Goal: Complete application form

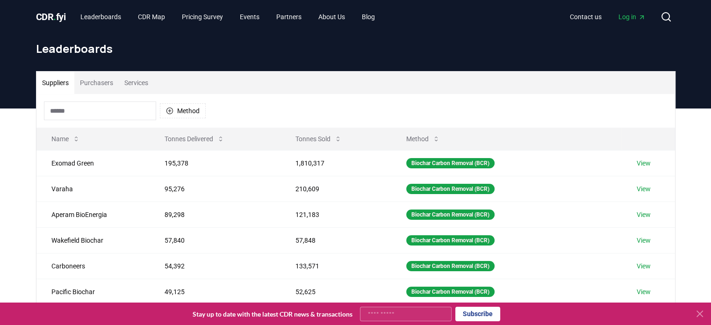
click at [143, 111] on input at bounding box center [100, 110] width 112 height 19
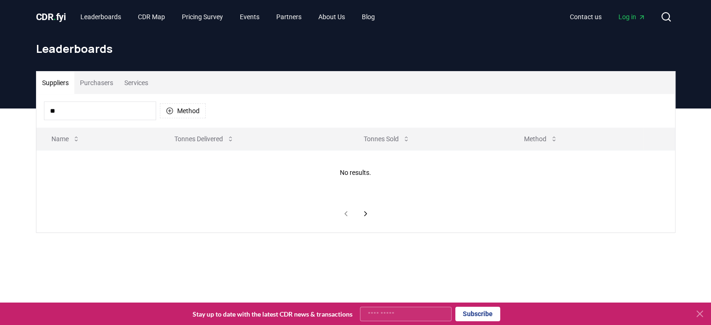
type input "*"
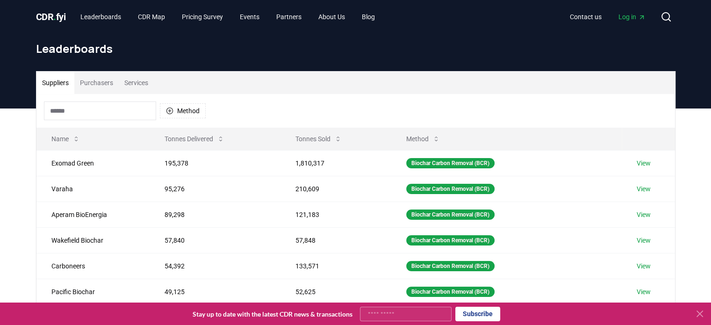
click at [138, 79] on button "Services" at bounding box center [136, 82] width 35 height 22
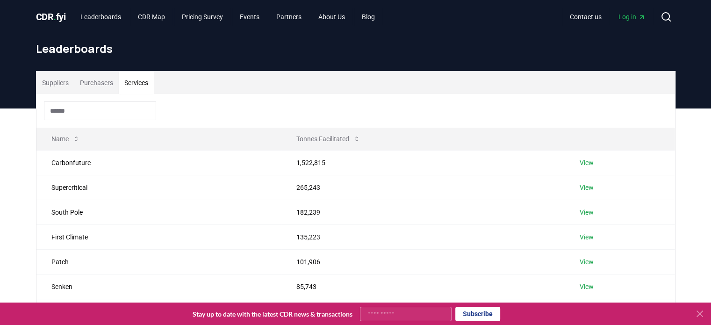
click at [104, 82] on button "Purchasers" at bounding box center [96, 82] width 44 height 22
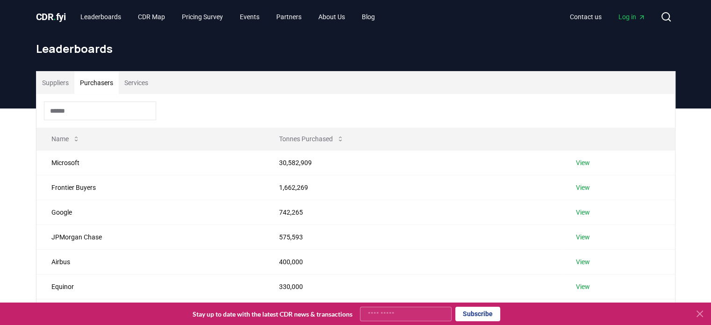
click at [82, 113] on input at bounding box center [100, 110] width 112 height 19
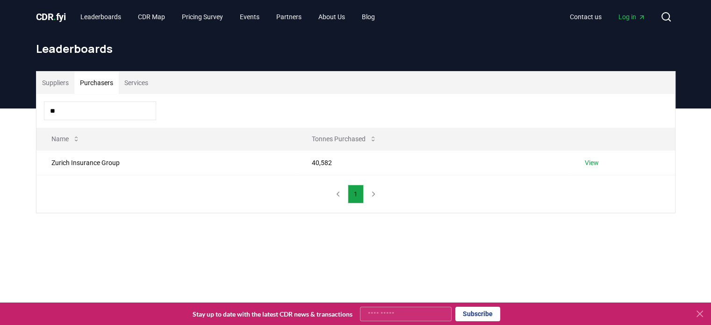
type input "*"
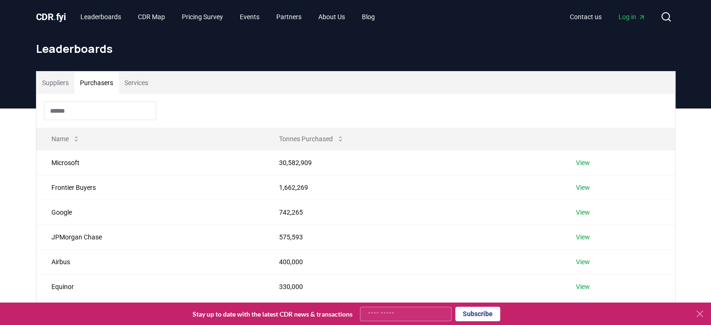
click at [80, 108] on input at bounding box center [100, 110] width 112 height 19
paste input "*******"
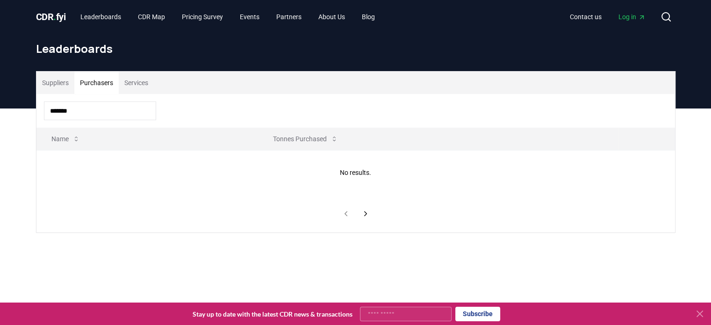
click at [81, 110] on input "*******" at bounding box center [100, 110] width 112 height 19
type input "*"
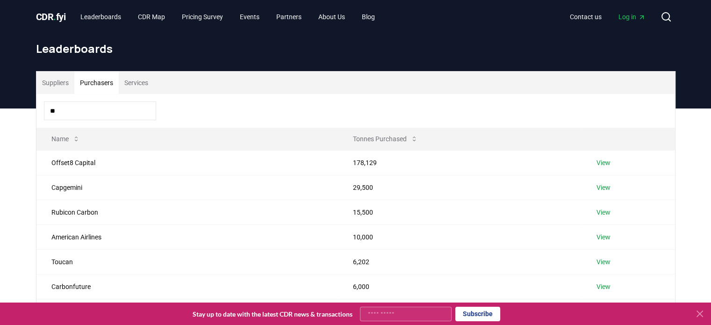
type input "*"
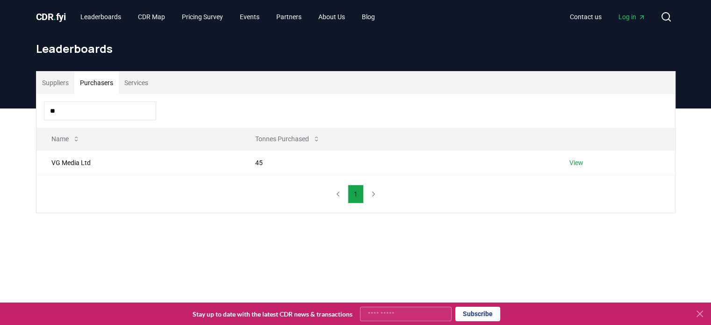
type input "*"
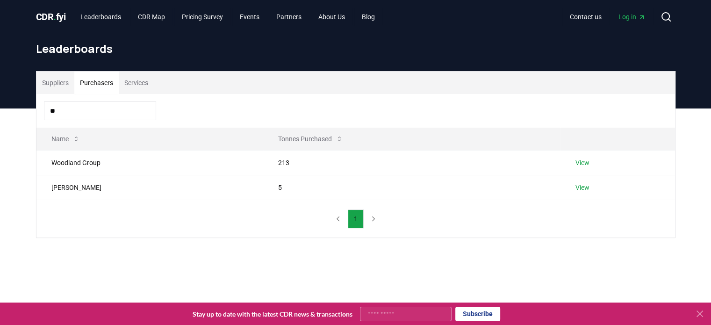
type input "*"
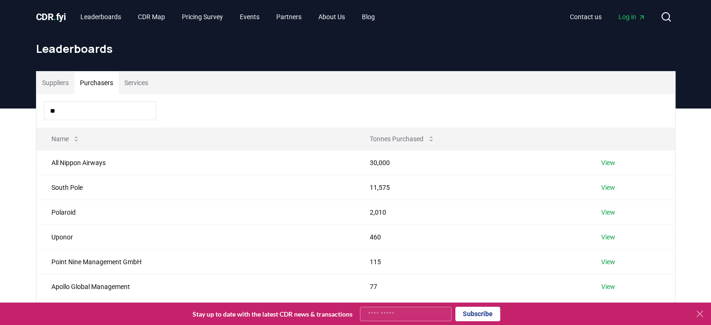
type input "*"
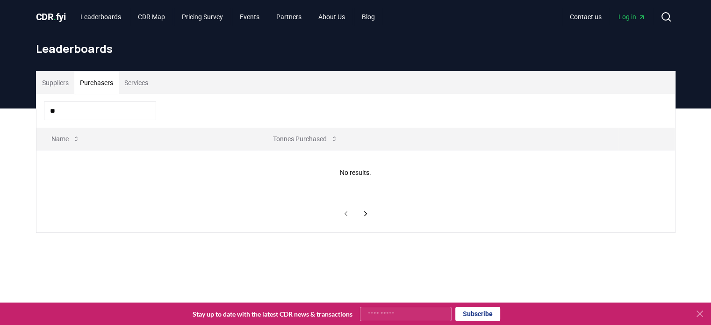
type input "*"
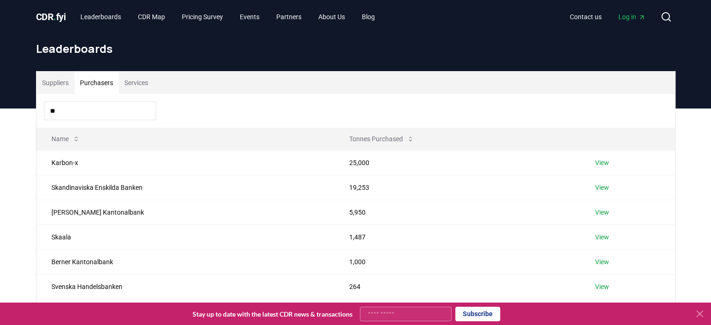
type input "*"
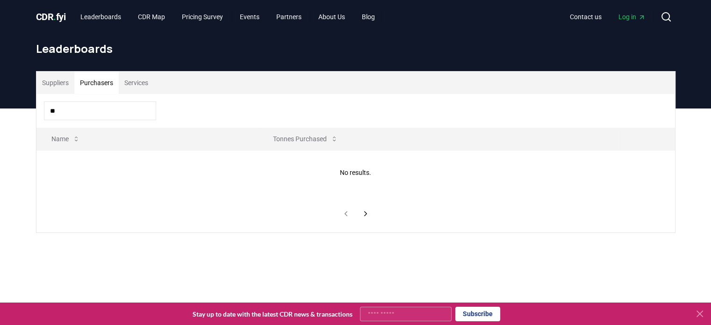
type input "*"
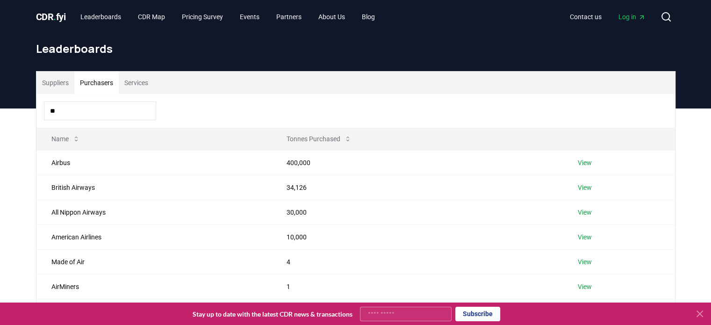
type input "*"
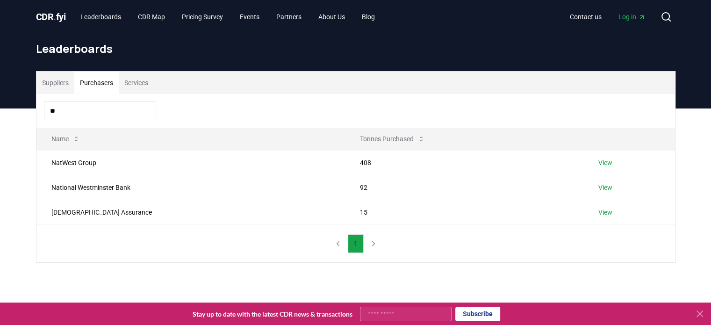
type input "*"
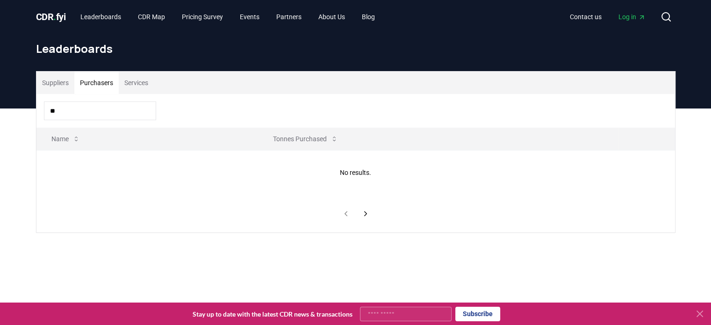
type input "*"
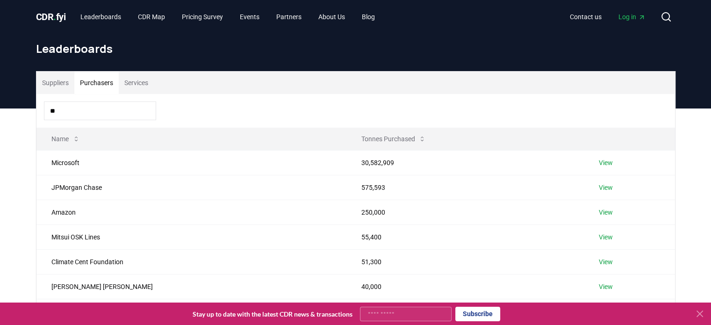
type input "*"
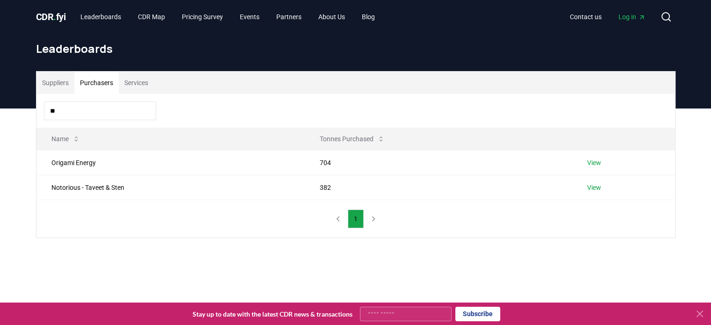
type input "*"
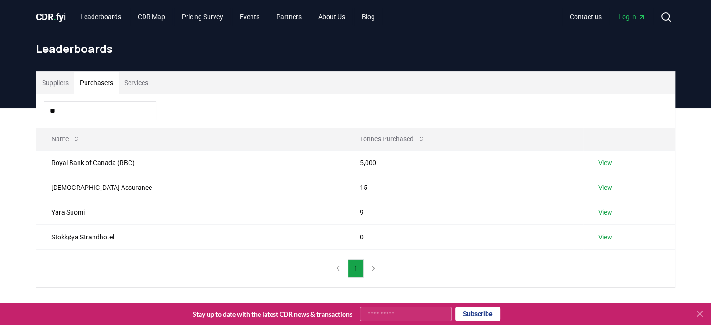
type input "*"
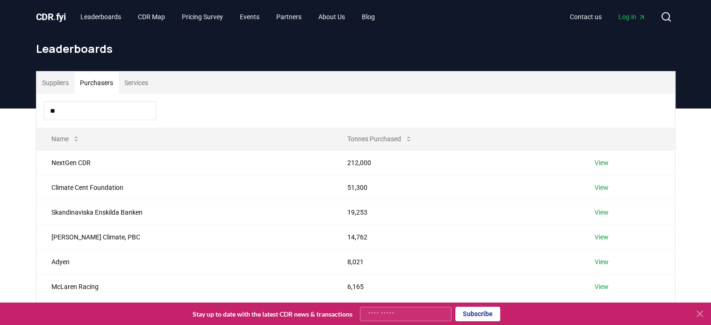
type input "*"
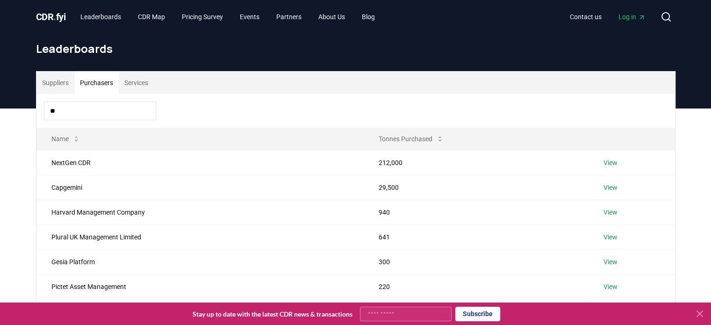
type input "*"
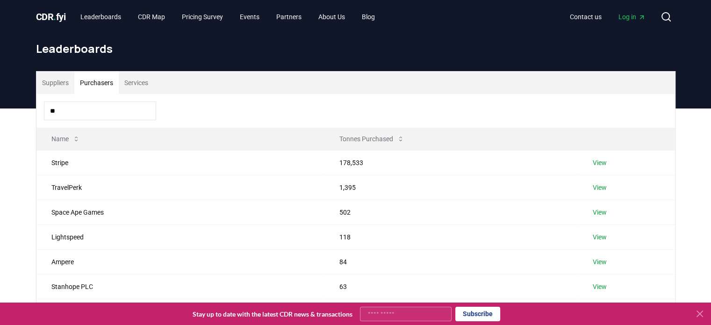
type input "*"
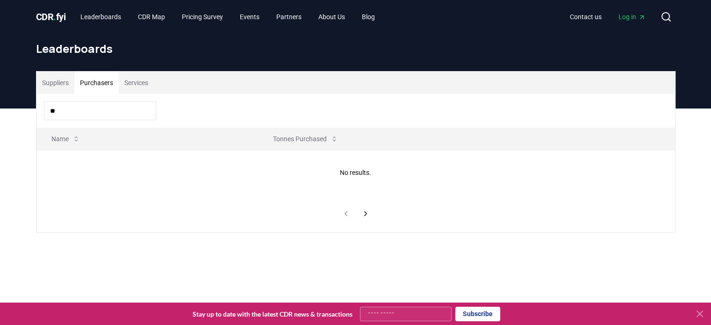
type input "*"
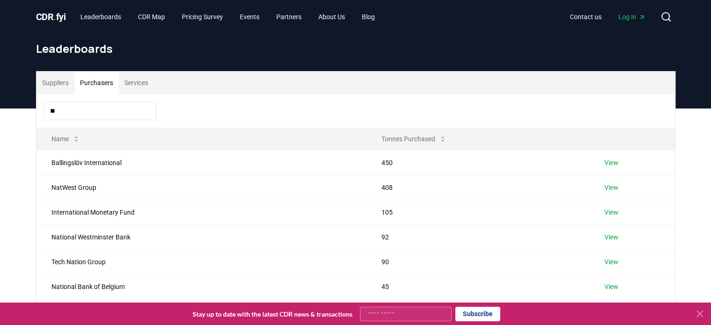
type input "*"
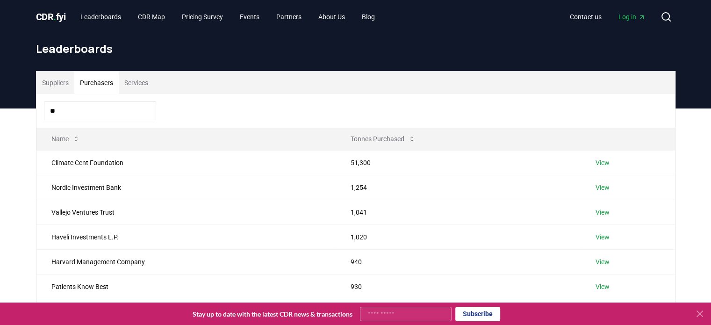
type input "*"
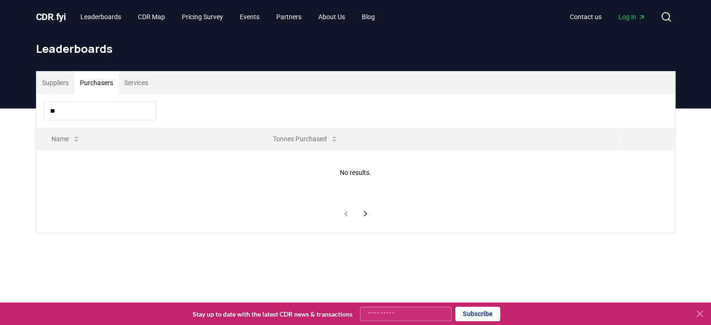
type input "*"
